Goal: Check status: Check status

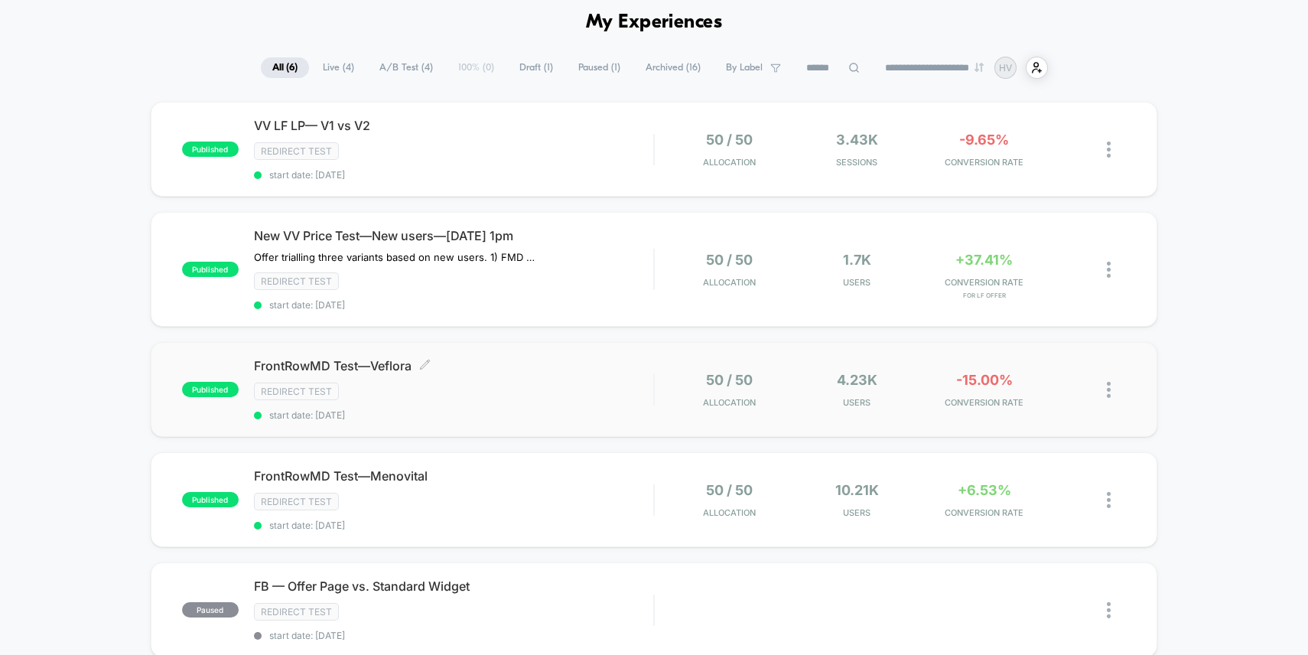
click at [388, 359] on span "FrontRowMD Test—Veflora Click to edit experience details" at bounding box center [454, 365] width 400 height 15
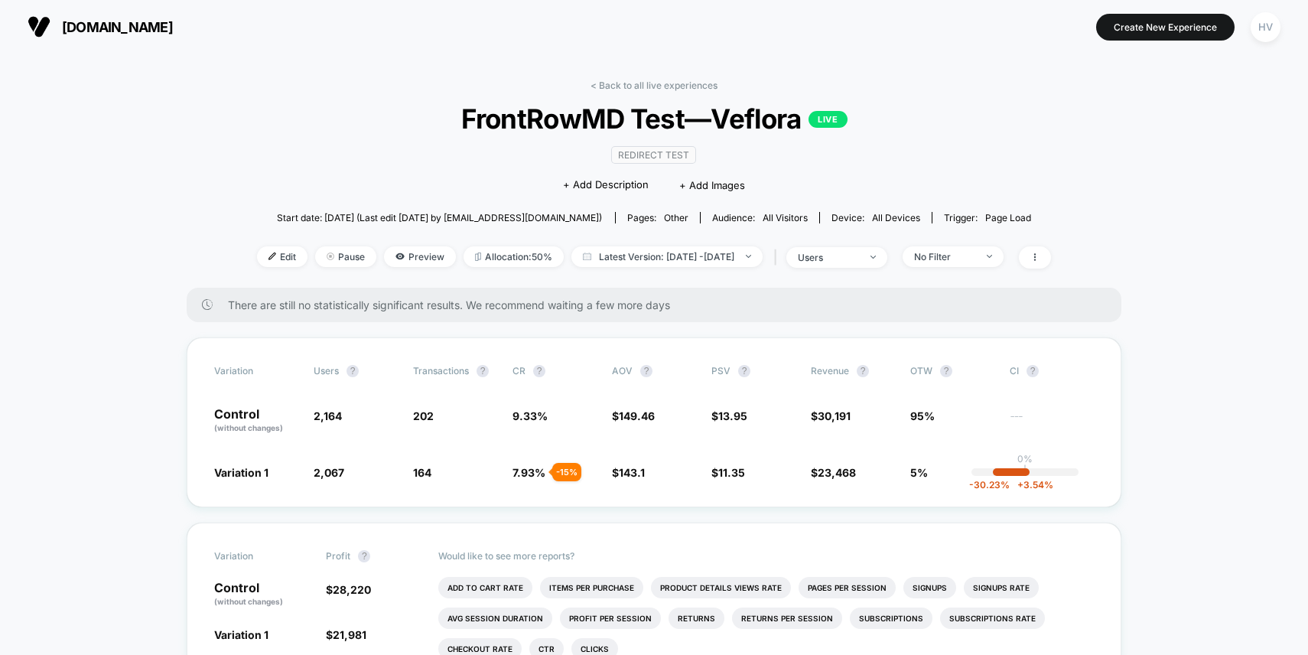
click at [675, 266] on div "Edit Pause Preview Allocation: 50% Latest Version: [DATE] - [DATE] | users No F…" at bounding box center [654, 257] width 794 height 22
click at [675, 255] on span "Latest Version: [DATE] - [DATE]" at bounding box center [666, 256] width 191 height 21
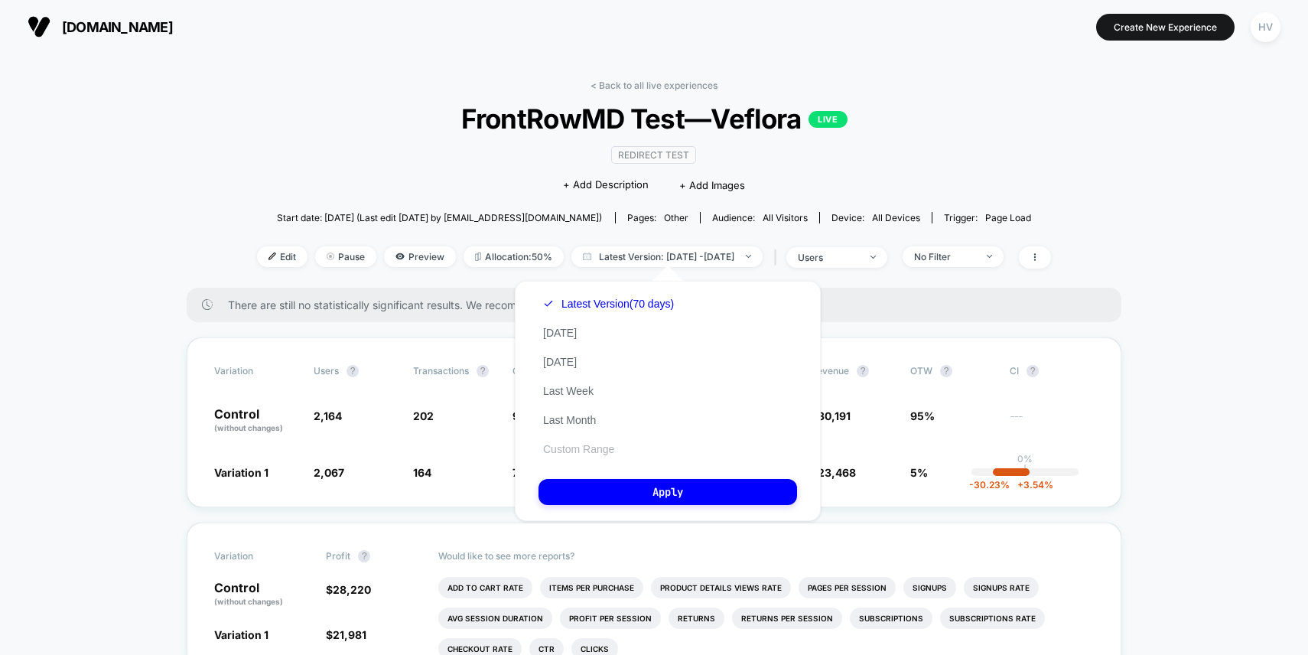
click at [608, 443] on button "Custom Range" at bounding box center [578, 449] width 80 height 14
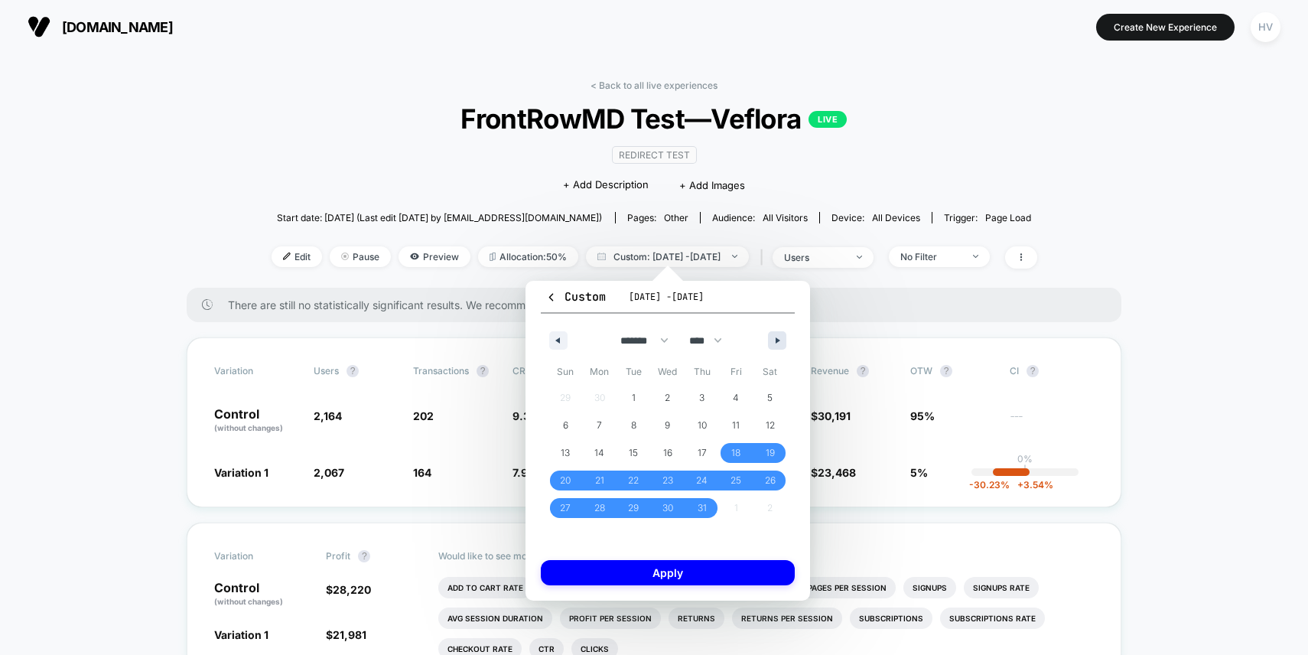
click at [779, 342] on icon "button" at bounding box center [779, 340] width 8 height 6
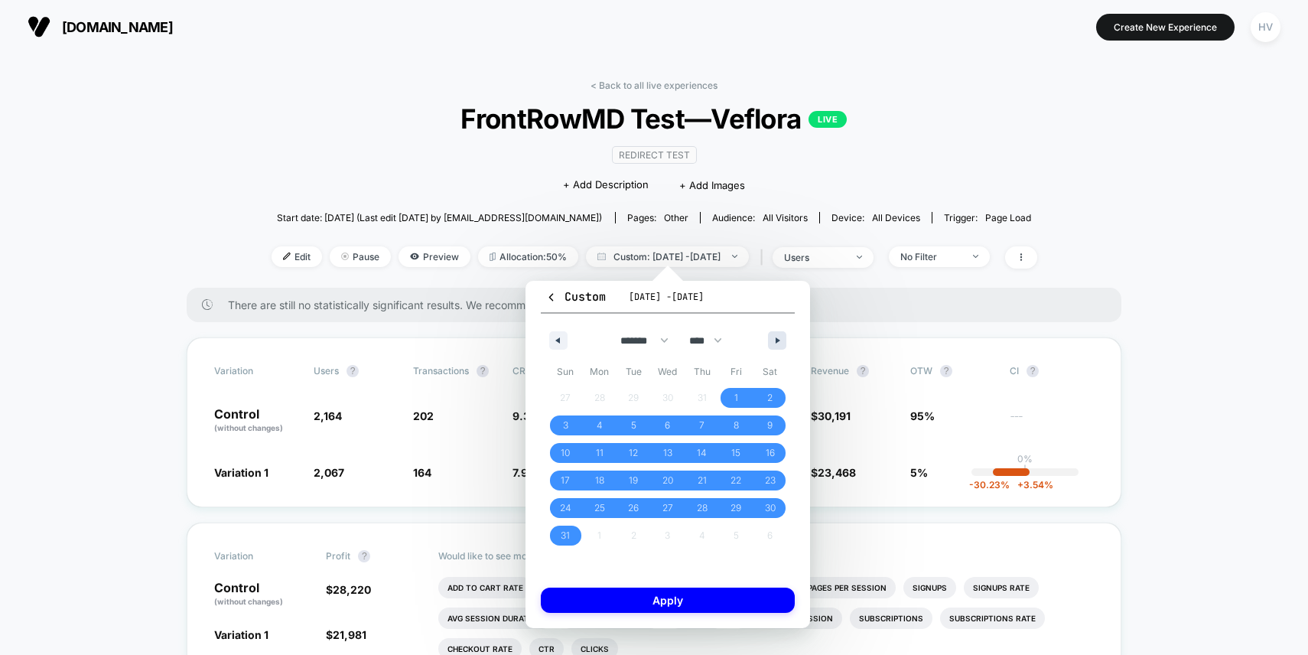
click at [779, 342] on icon "button" at bounding box center [779, 340] width 8 height 6
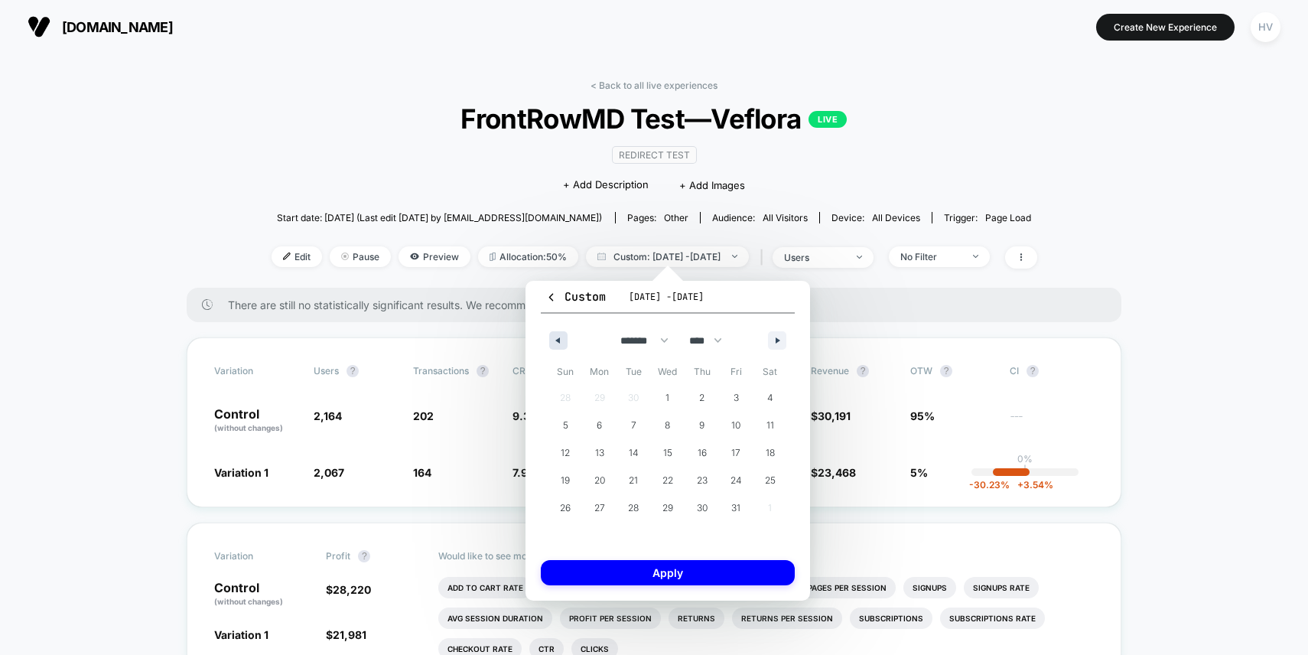
click at [557, 340] on icon "button" at bounding box center [556, 340] width 8 height 6
select select "*"
click at [564, 477] on span "21" at bounding box center [565, 481] width 9 height 28
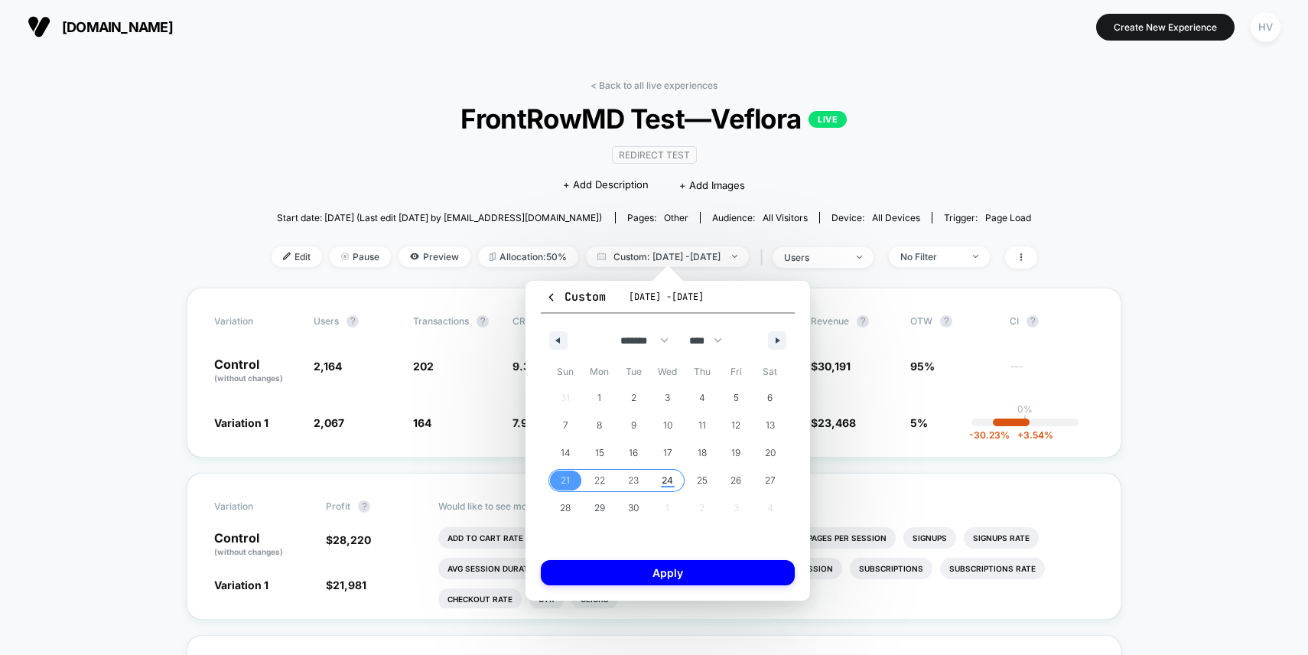
click at [657, 473] on span "24" at bounding box center [668, 480] width 34 height 20
click at [702, 565] on button "Apply" at bounding box center [668, 572] width 254 height 25
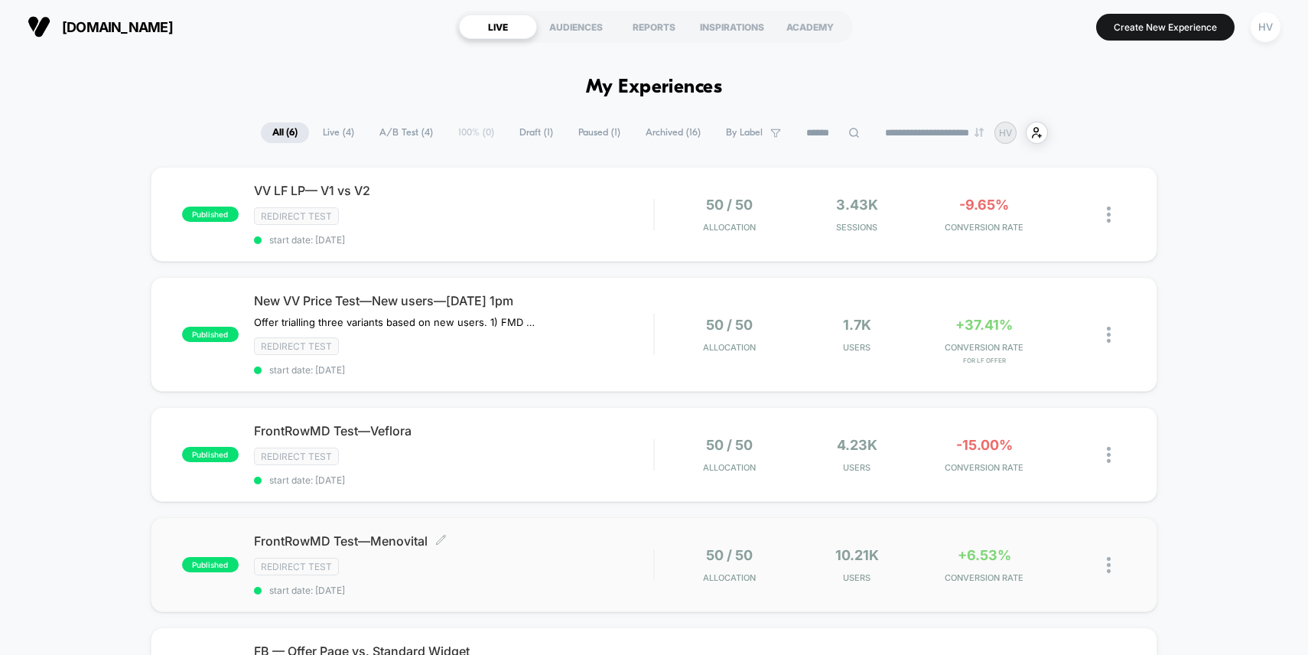
click at [610, 548] on div "FrontRowMD Test—Menovital Click to edit experience details Click to edit experi…" at bounding box center [454, 564] width 400 height 63
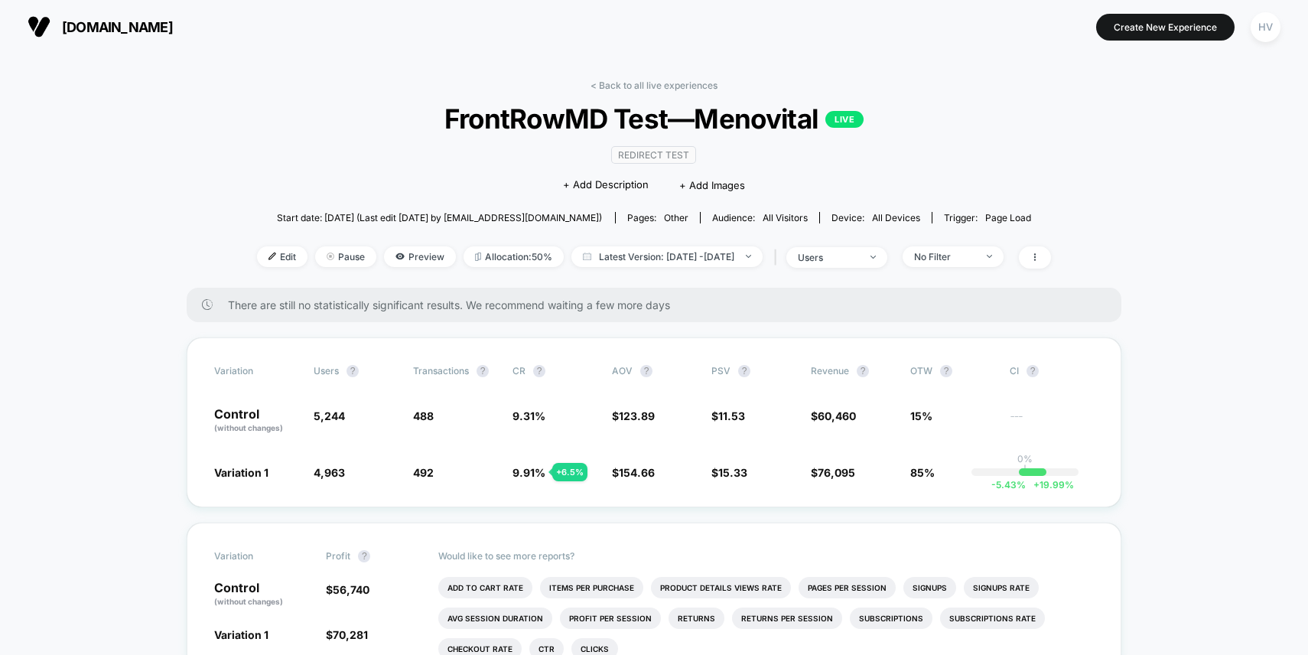
click at [649, 244] on div "< Back to all live experiences FrontRowMD Test—Menovital LIVE Redirect Test Cli…" at bounding box center [654, 184] width 794 height 208
click at [649, 257] on span "Latest Version: [DATE] - [DATE]" at bounding box center [666, 256] width 191 height 21
select select "*"
select select "****"
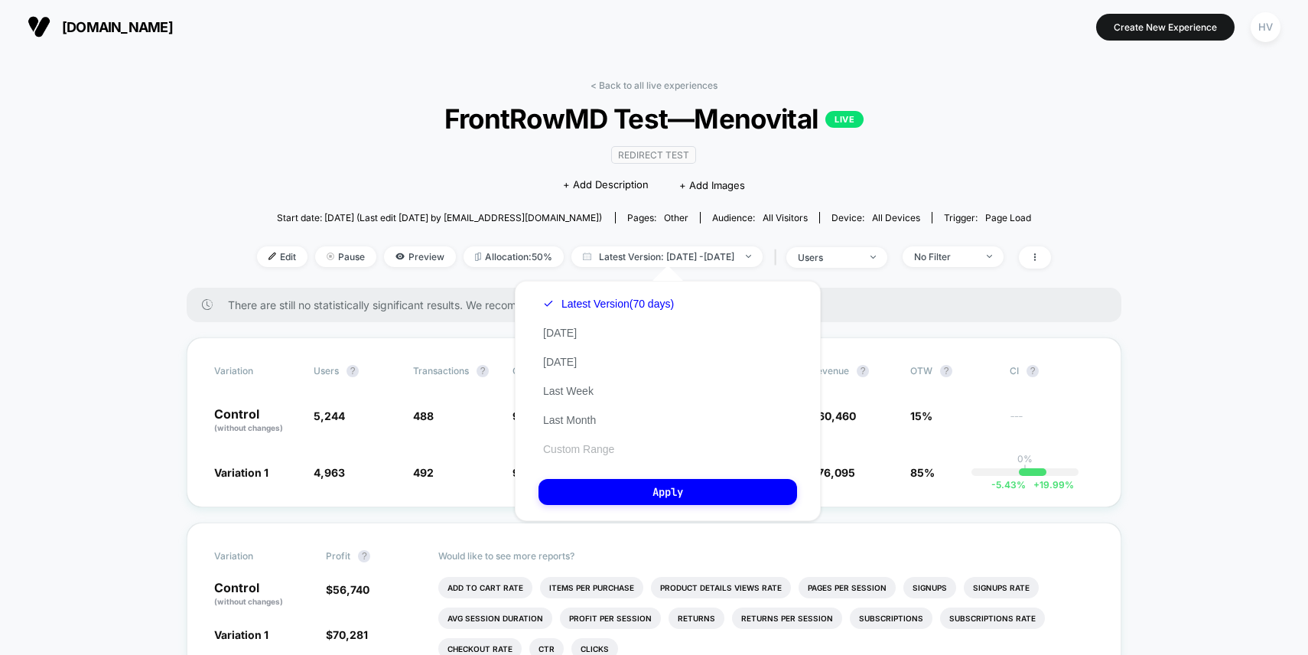
click at [595, 447] on button "Custom Range" at bounding box center [578, 449] width 80 height 14
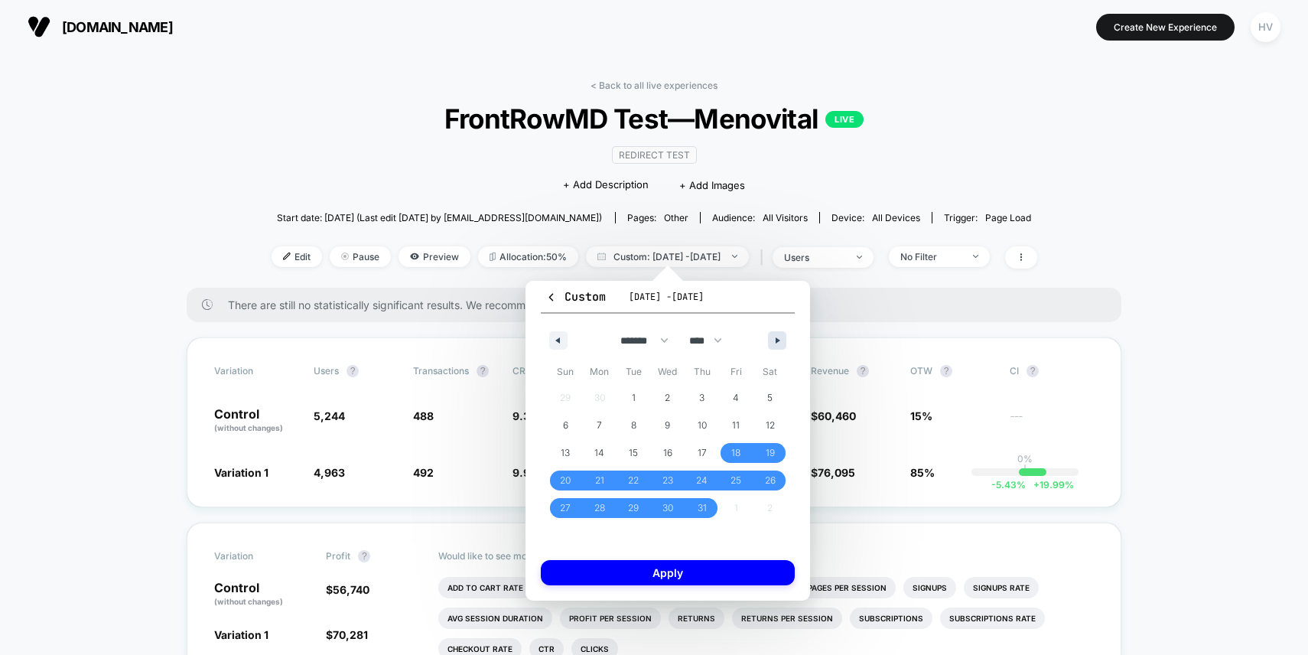
click at [779, 343] on icon "button" at bounding box center [779, 340] width 8 height 6
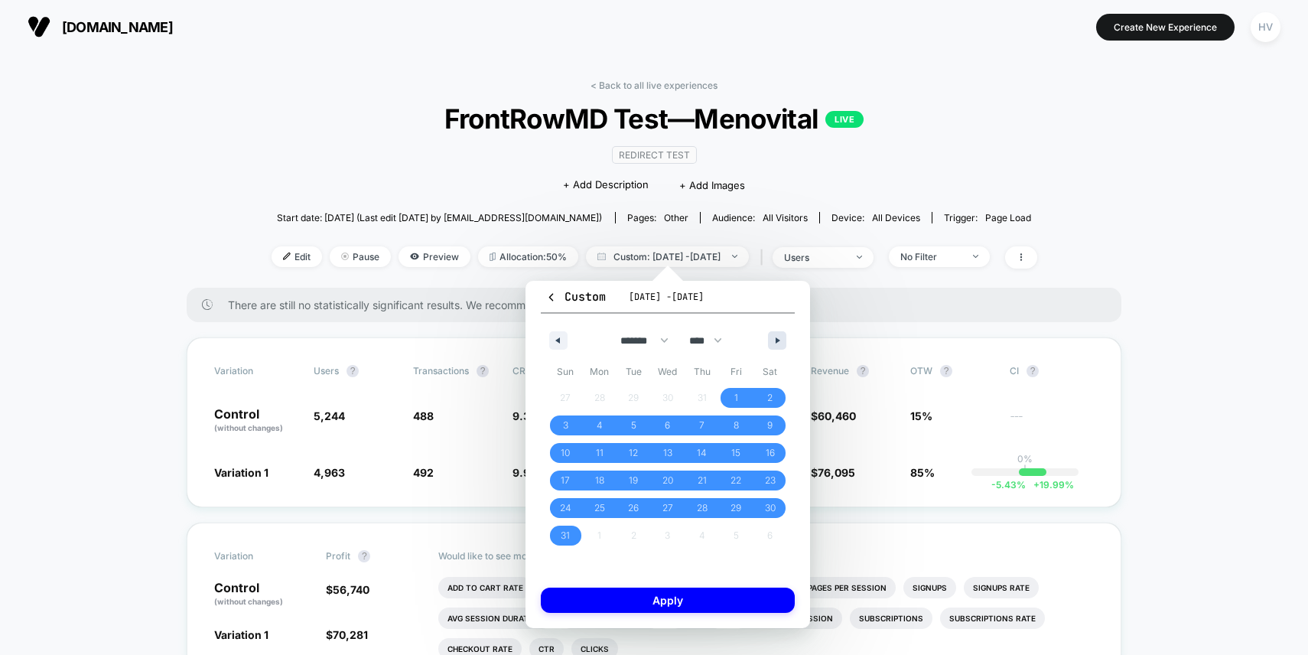
click at [779, 343] on icon "button" at bounding box center [779, 340] width 8 height 6
select select "*"
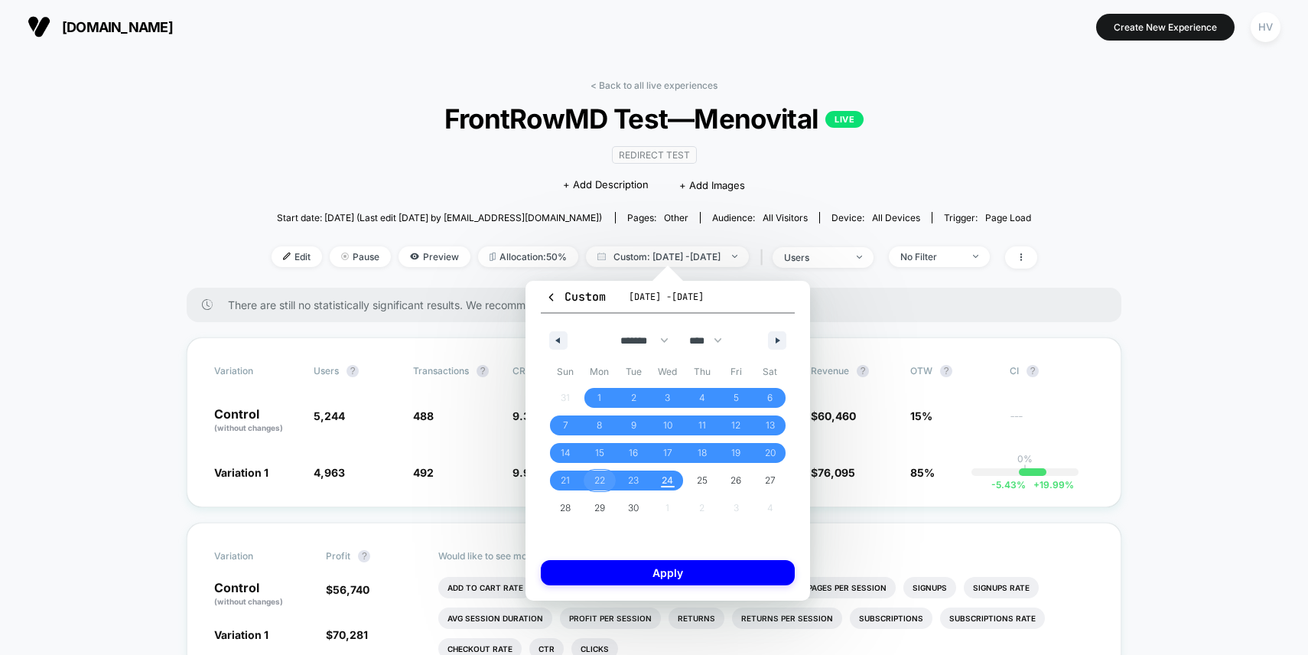
click at [596, 479] on span "22" at bounding box center [599, 481] width 11 height 28
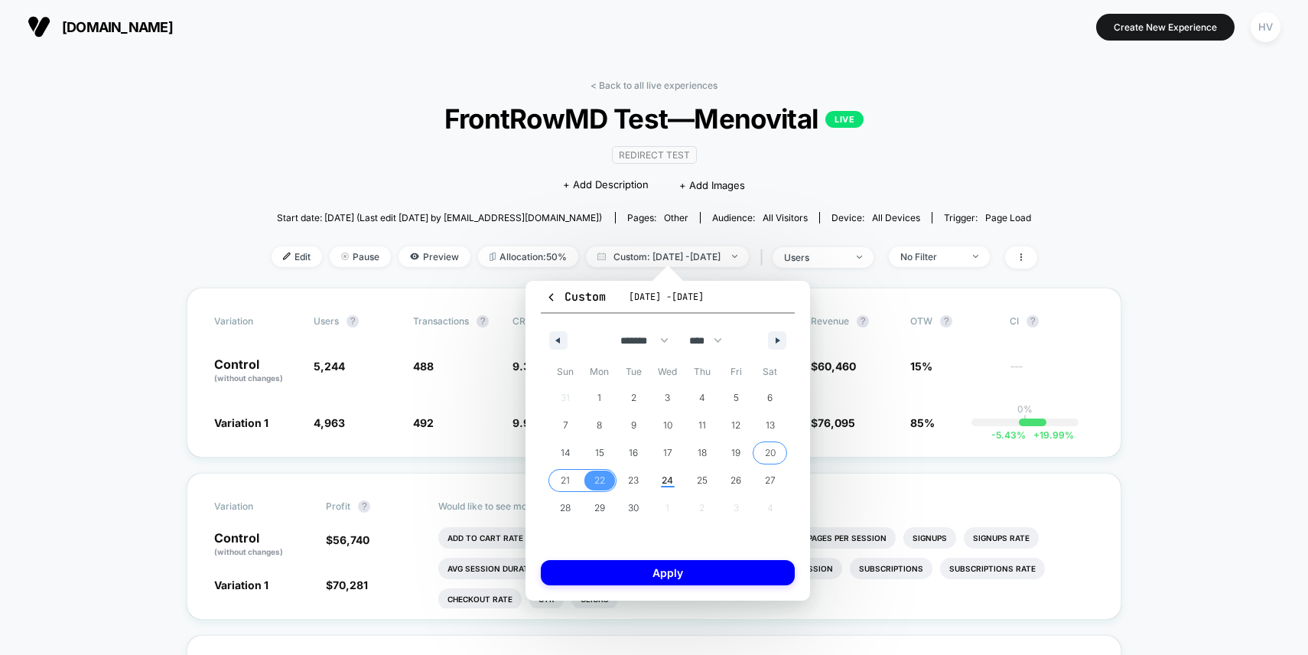
click at [776, 452] on span "20" at bounding box center [770, 453] width 34 height 20
click at [668, 477] on span "24" at bounding box center [667, 481] width 11 height 28
click at [768, 449] on span "20" at bounding box center [770, 453] width 11 height 28
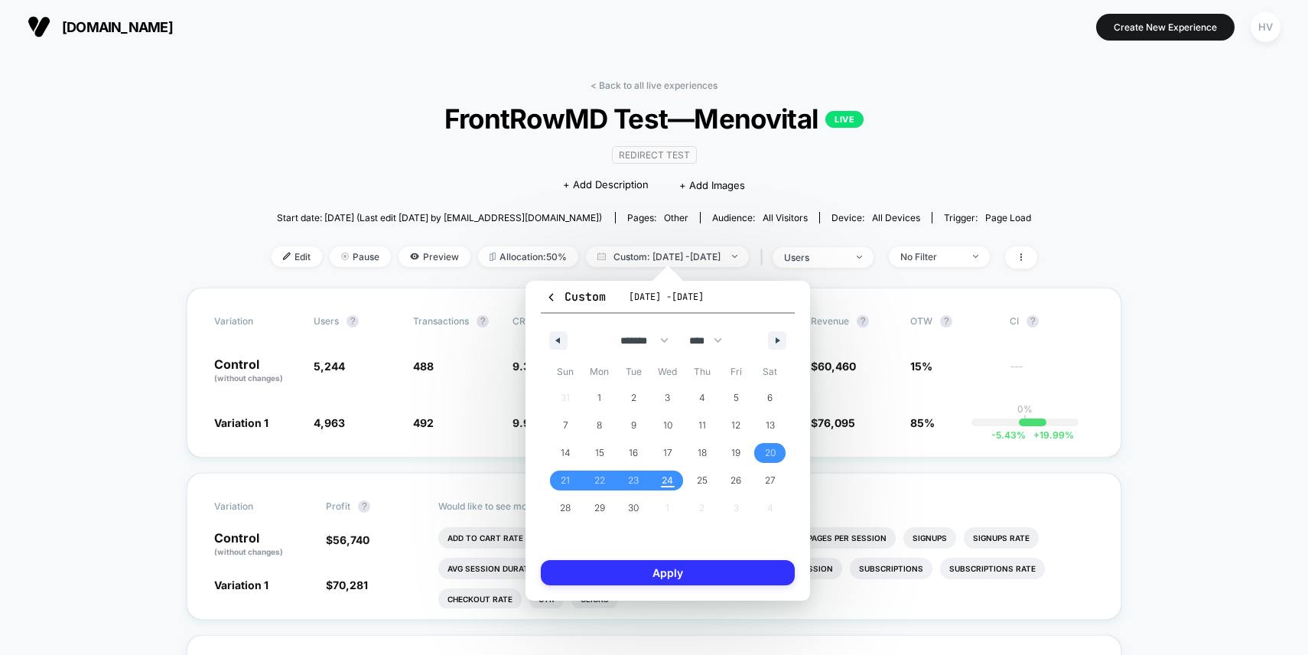
click at [746, 563] on button "Apply" at bounding box center [668, 572] width 254 height 25
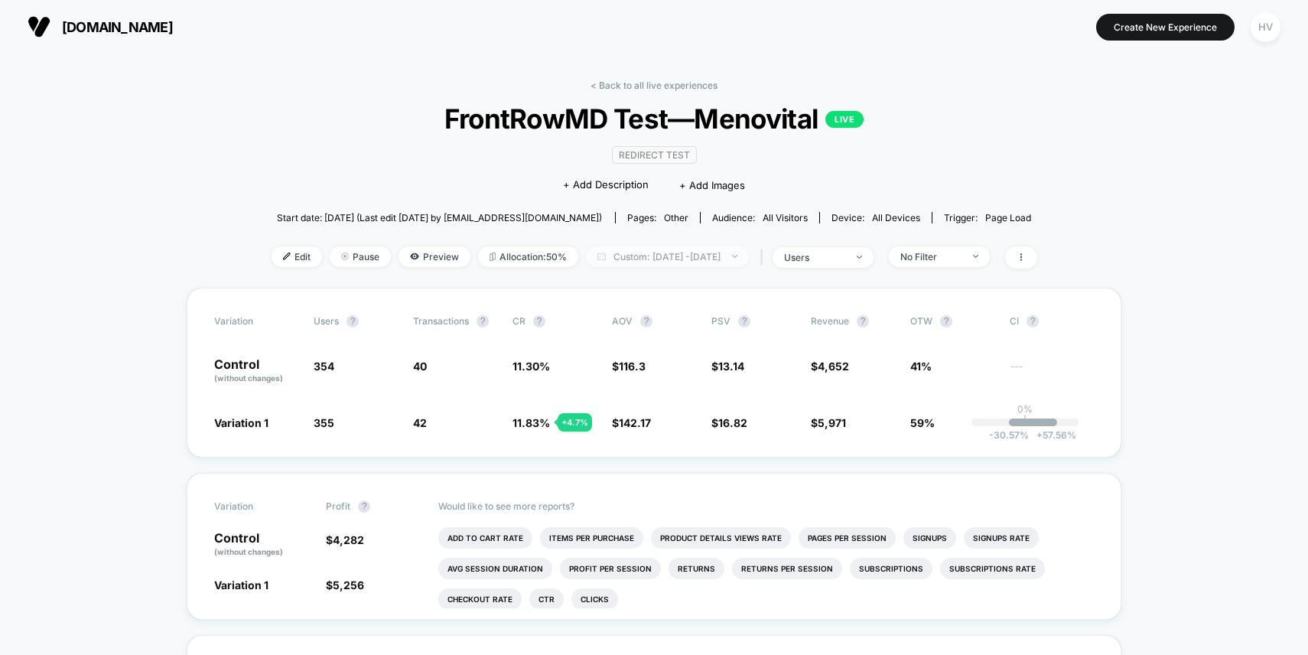
click at [706, 246] on span "Custom: [DATE] - [DATE]" at bounding box center [667, 256] width 163 height 21
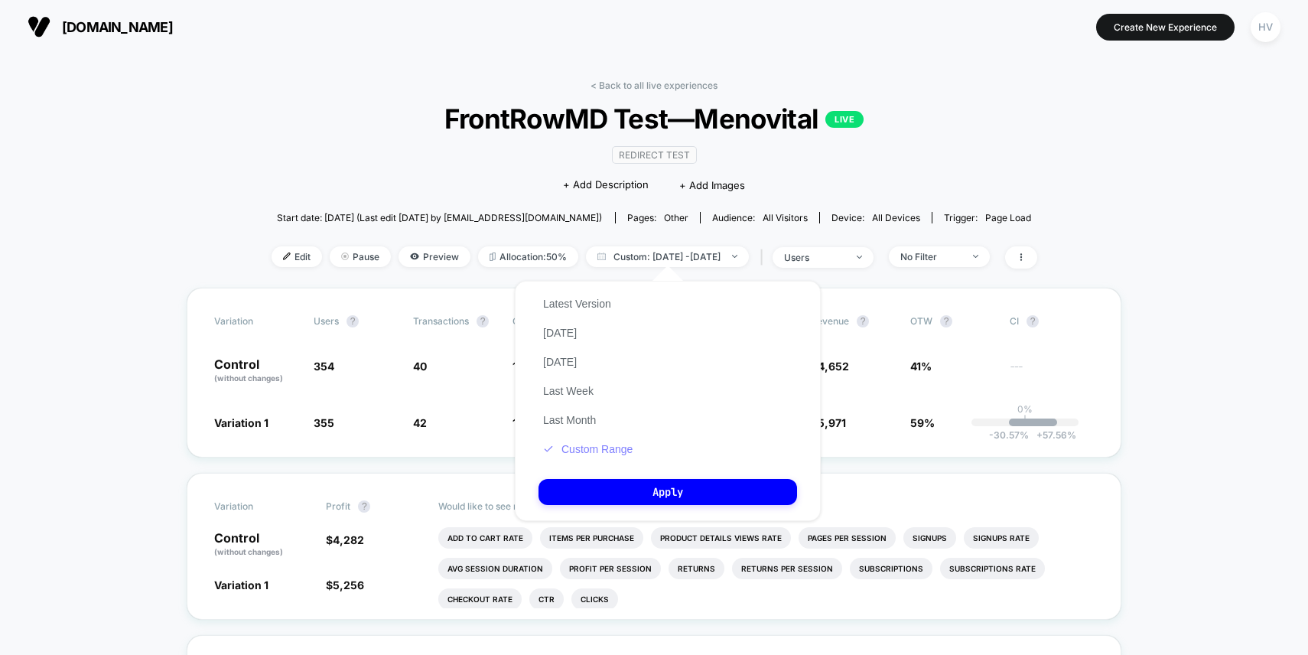
click at [594, 444] on button "Custom Range" at bounding box center [587, 449] width 99 height 14
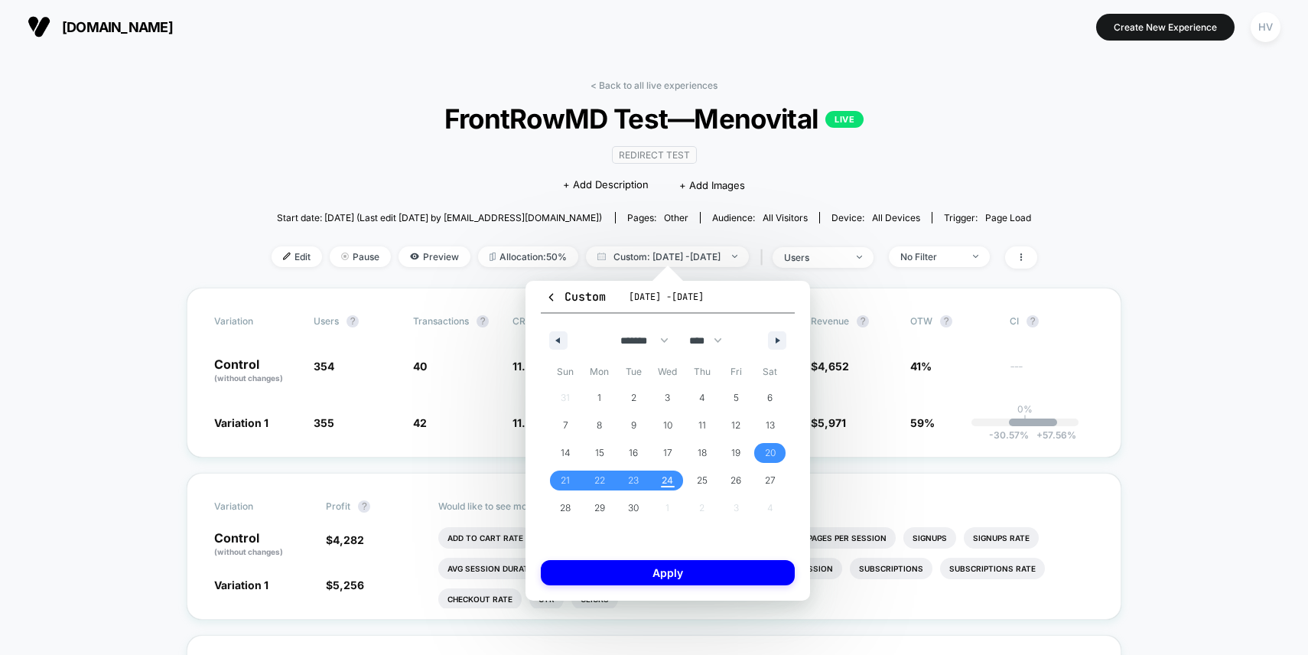
click at [600, 388] on span "1" at bounding box center [599, 398] width 4 height 28
click at [665, 479] on span "24" at bounding box center [667, 481] width 11 height 28
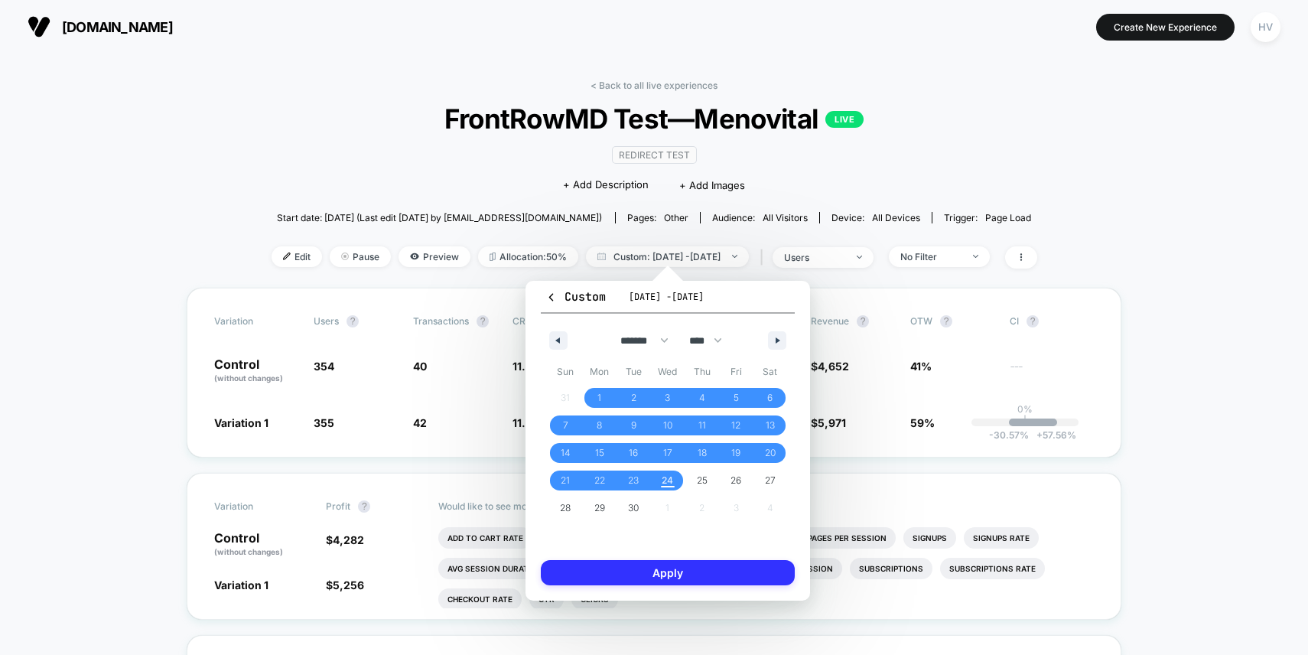
click at [718, 562] on button "Apply" at bounding box center [668, 572] width 254 height 25
